Goal: Task Accomplishment & Management: Use online tool/utility

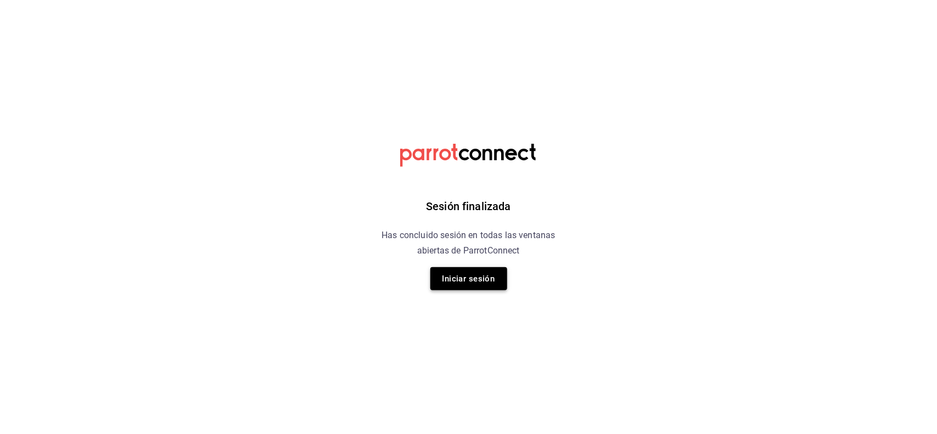
click at [467, 272] on button "Iniciar sesión" at bounding box center [468, 278] width 77 height 23
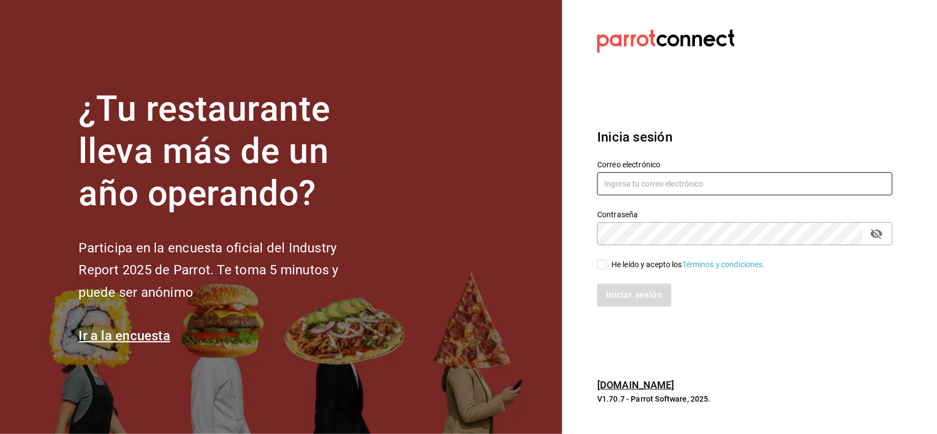
click at [642, 176] on input "text" at bounding box center [744, 183] width 295 height 23
type input "[EMAIL_ADDRESS][DOMAIN_NAME]"
click at [643, 260] on div "He leído y acepto los Términos y condiciones." at bounding box center [689, 265] width 154 height 12
click at [607, 260] on input "He leído y acepto los Términos y condiciones." at bounding box center [602, 265] width 10 height 10
checkbox input "true"
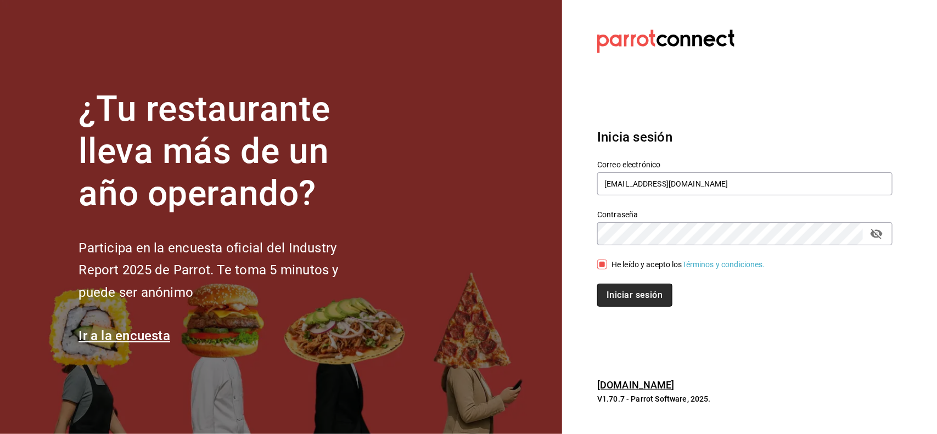
click at [638, 301] on button "Iniciar sesión" at bounding box center [634, 295] width 75 height 23
